Goal: Information Seeking & Learning: Learn about a topic

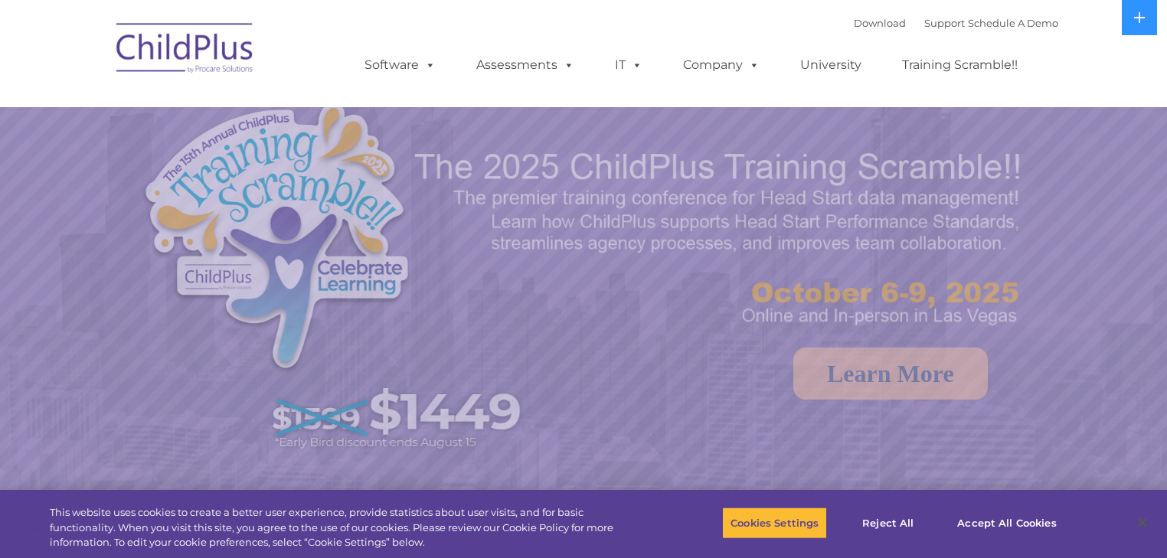
select select "MEDIUM"
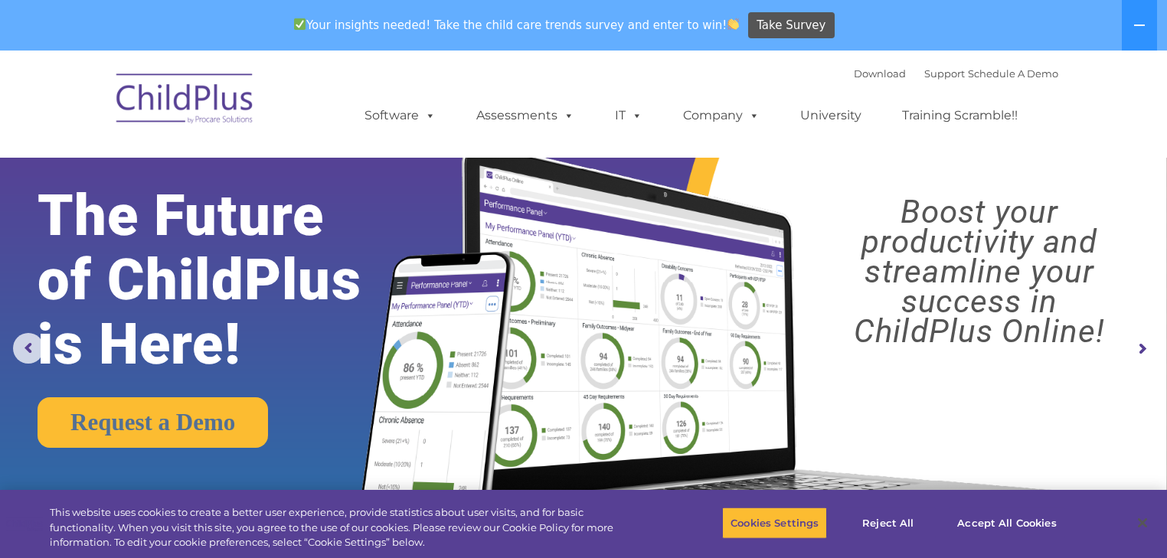
click at [1144, 349] on rs-arrow at bounding box center [1142, 349] width 31 height 31
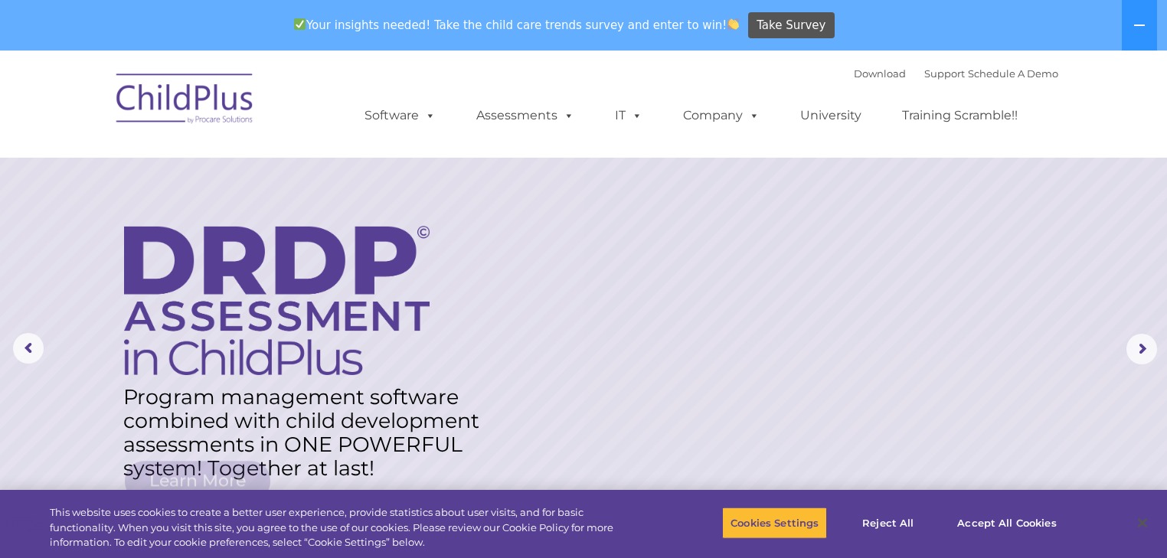
click at [3, 352] on rs-layer at bounding box center [583, 349] width 1167 height 597
click at [21, 349] on rs-arrow at bounding box center [28, 348] width 31 height 31
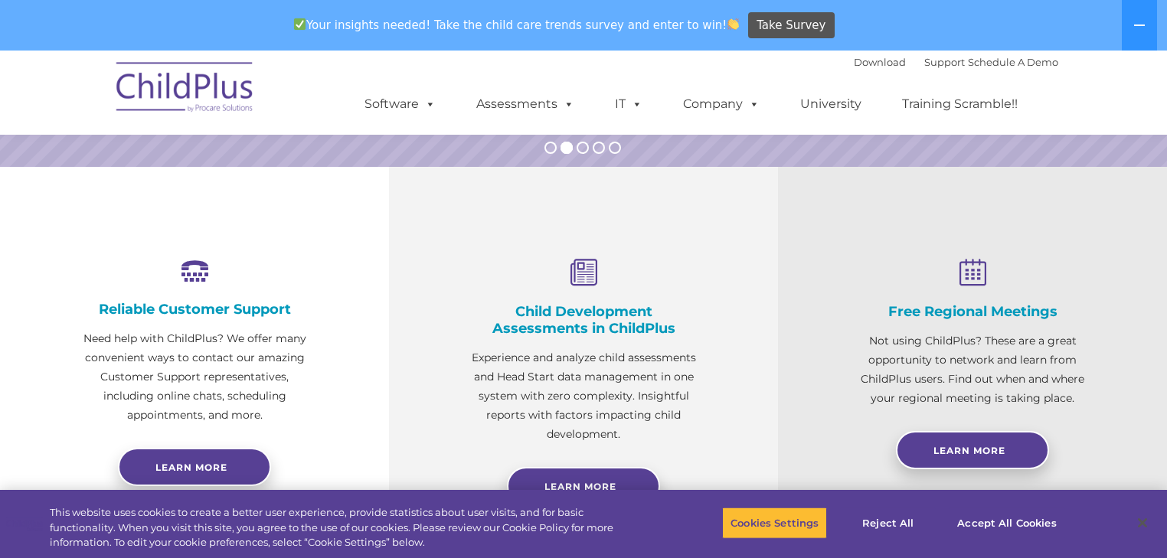
scroll to position [552, 0]
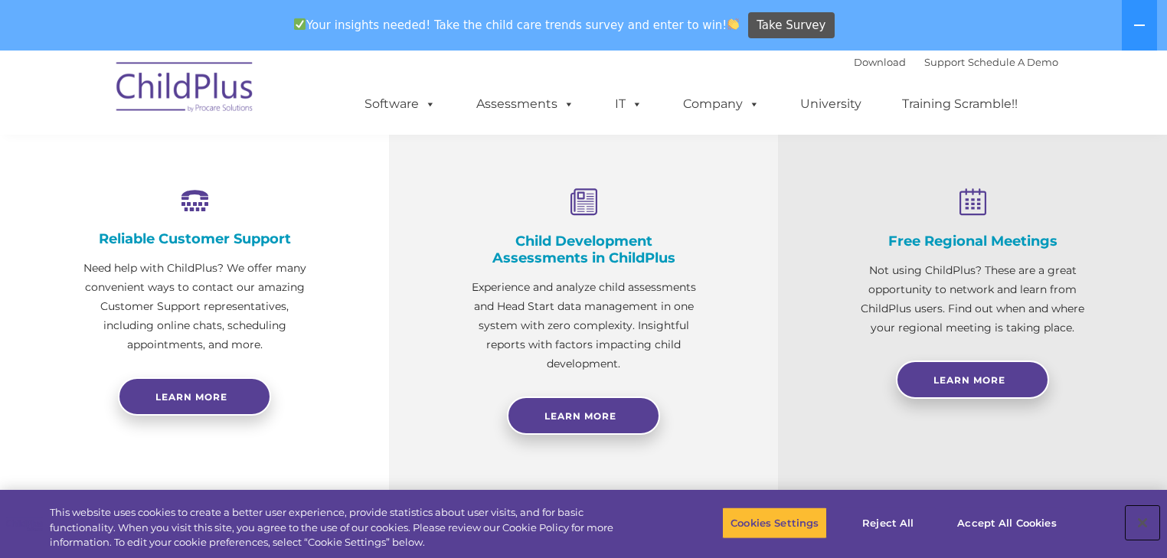
click at [1143, 521] on button "Close" at bounding box center [1143, 523] width 34 height 34
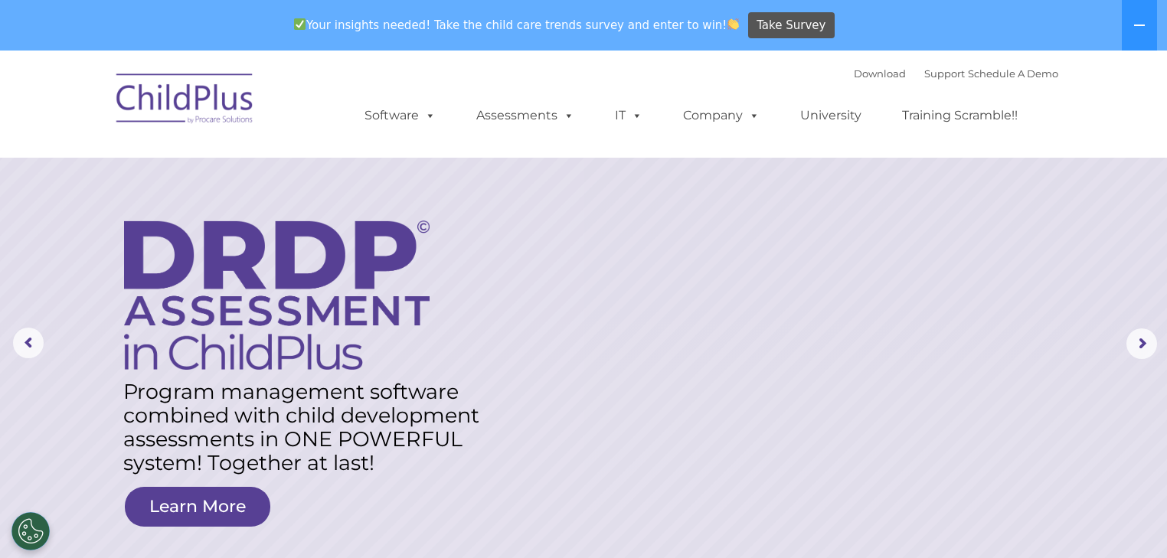
scroll to position [0, 0]
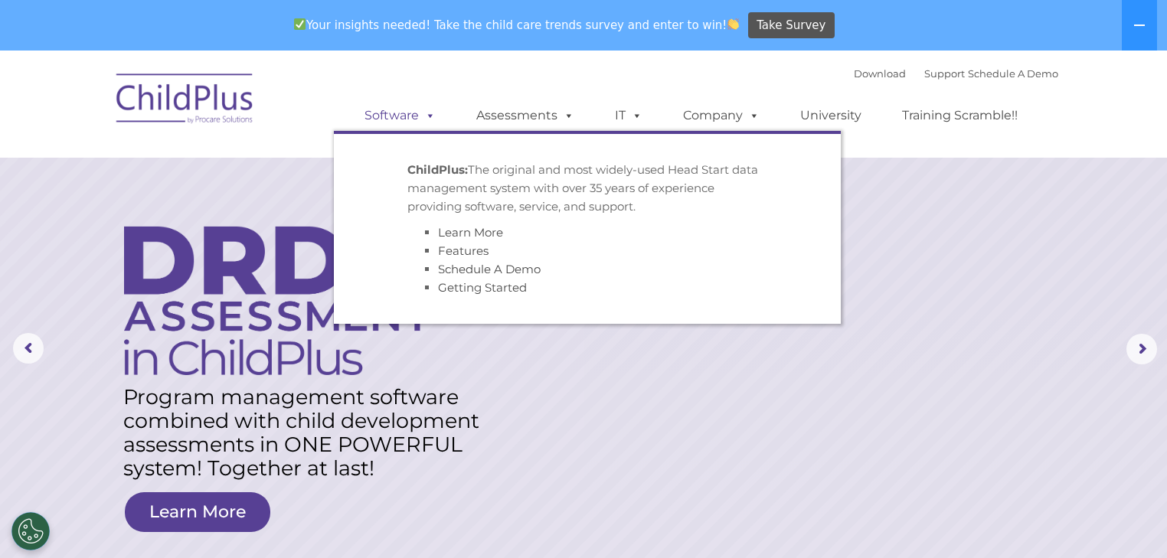
click at [427, 122] on span at bounding box center [427, 115] width 17 height 15
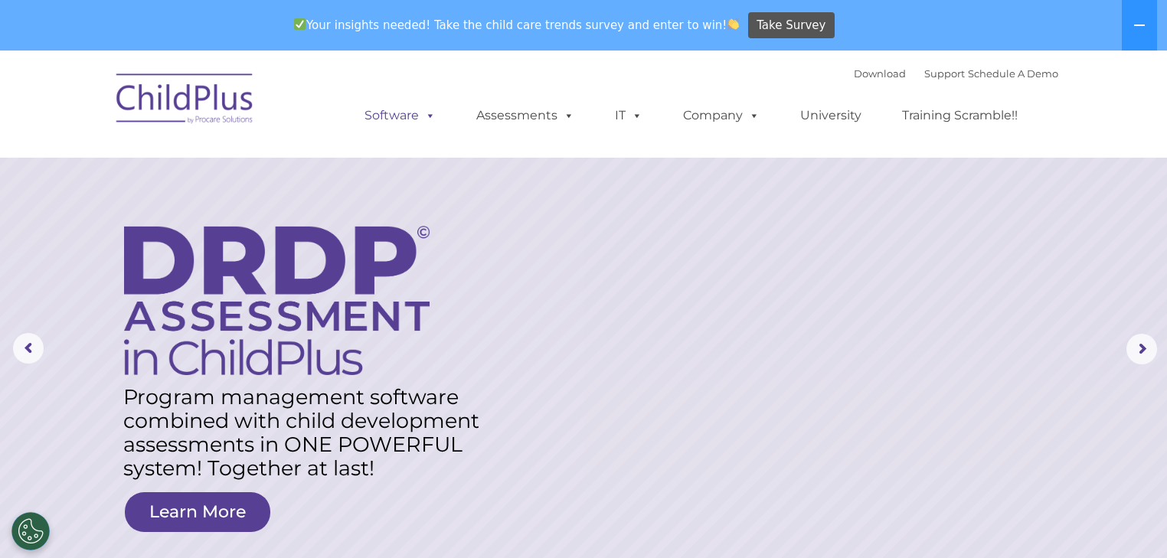
click at [428, 114] on span at bounding box center [427, 115] width 17 height 15
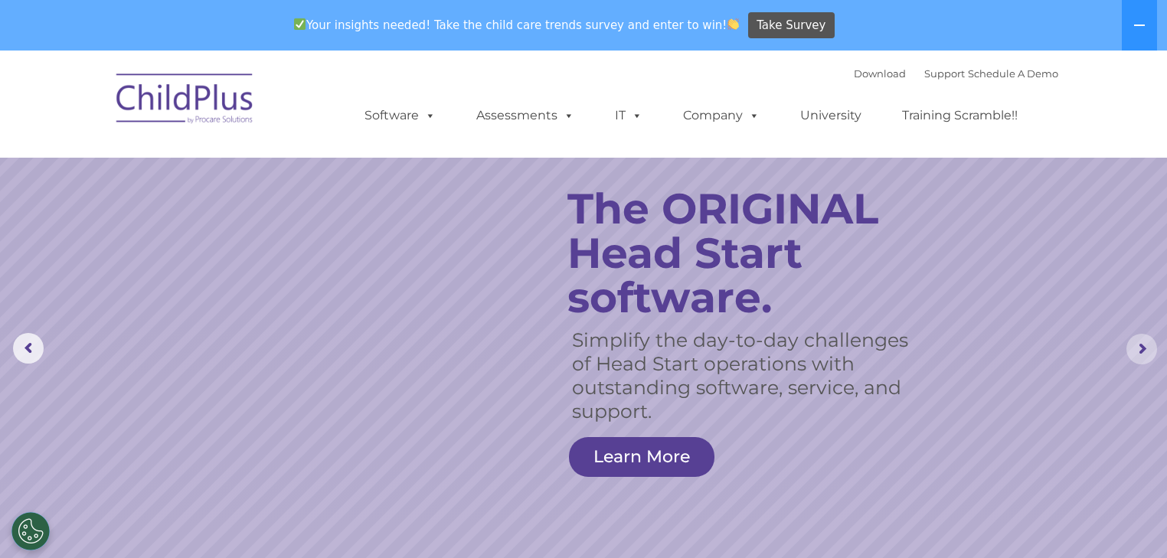
click at [1143, 353] on rs-arrow at bounding box center [1142, 349] width 31 height 31
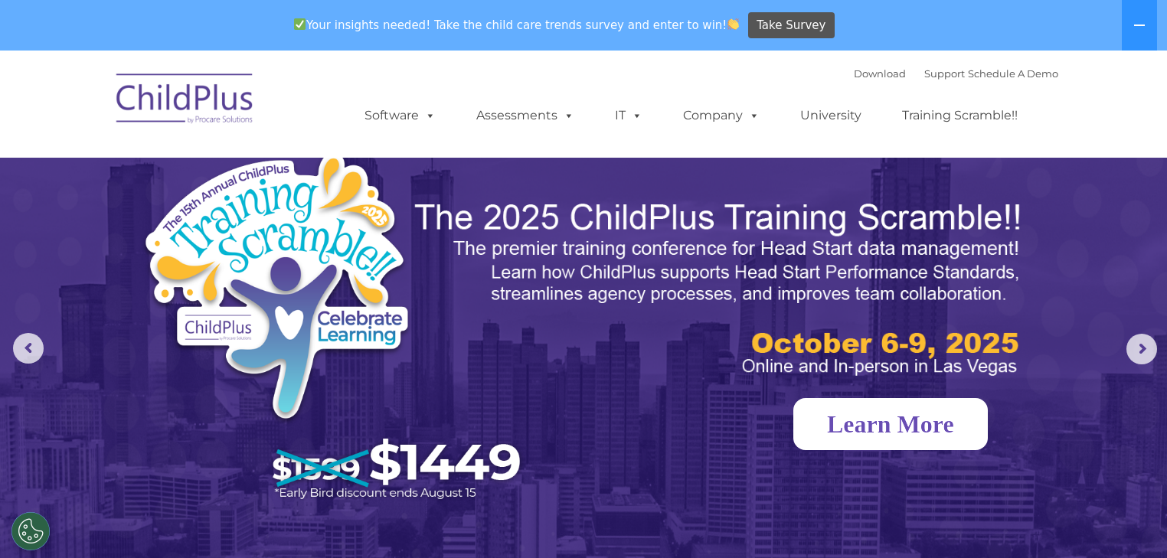
click at [931, 417] on link "Learn More" at bounding box center [891, 424] width 195 height 52
